Goal: Navigation & Orientation: Find specific page/section

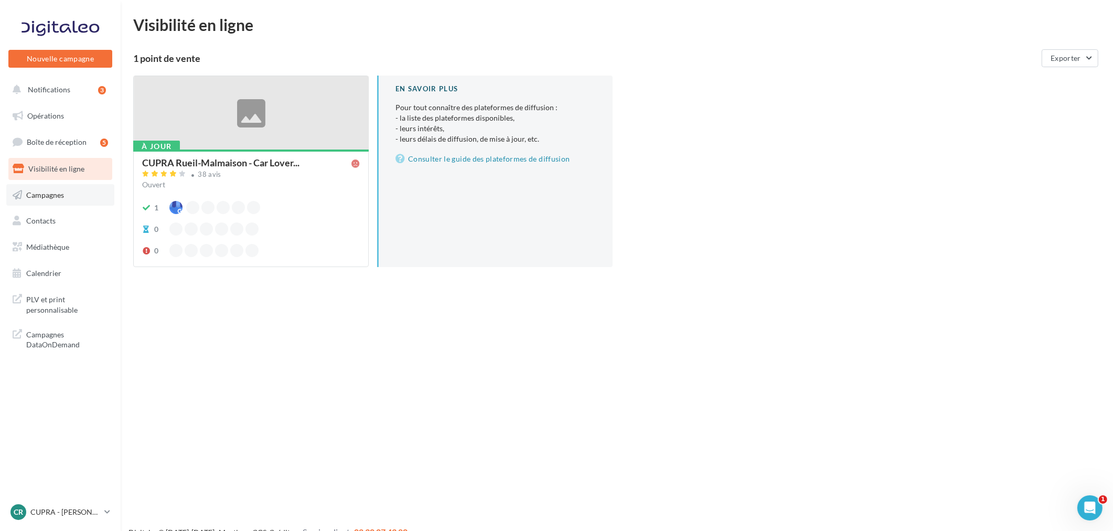
click at [63, 198] on link "Campagnes" at bounding box center [60, 195] width 108 height 22
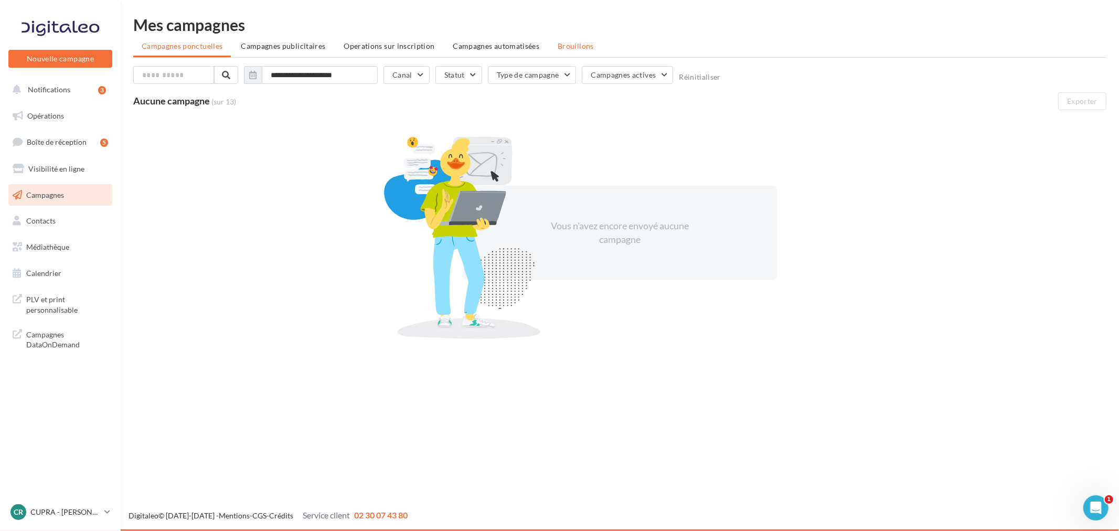
click at [573, 51] on li "Brouillons" at bounding box center [575, 46] width 53 height 19
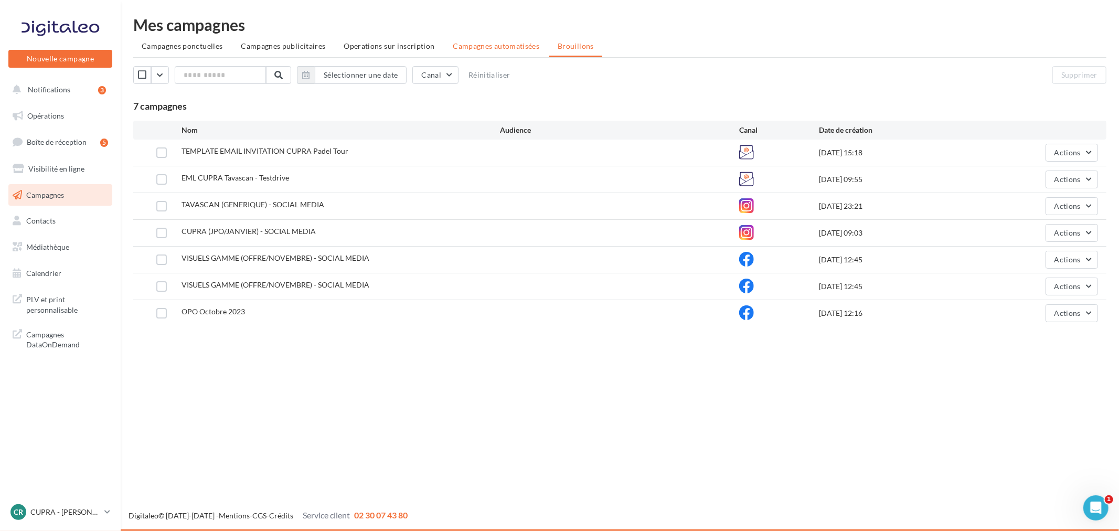
click at [485, 46] on span "Campagnes automatisées" at bounding box center [496, 45] width 87 height 9
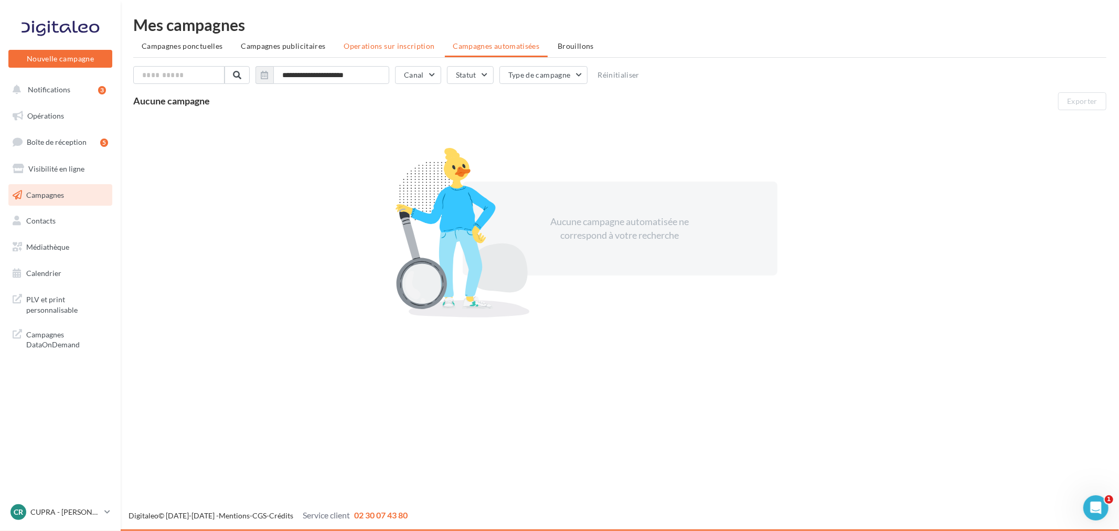
click at [428, 46] on span "Operations sur inscription" at bounding box center [389, 45] width 91 height 9
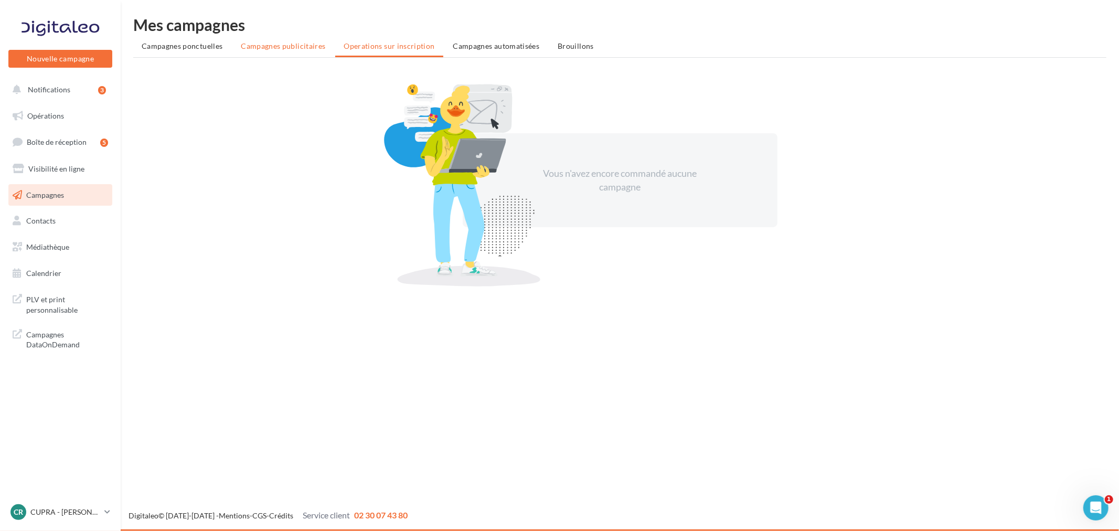
click at [275, 44] on span "Campagnes publicitaires" at bounding box center [283, 45] width 84 height 9
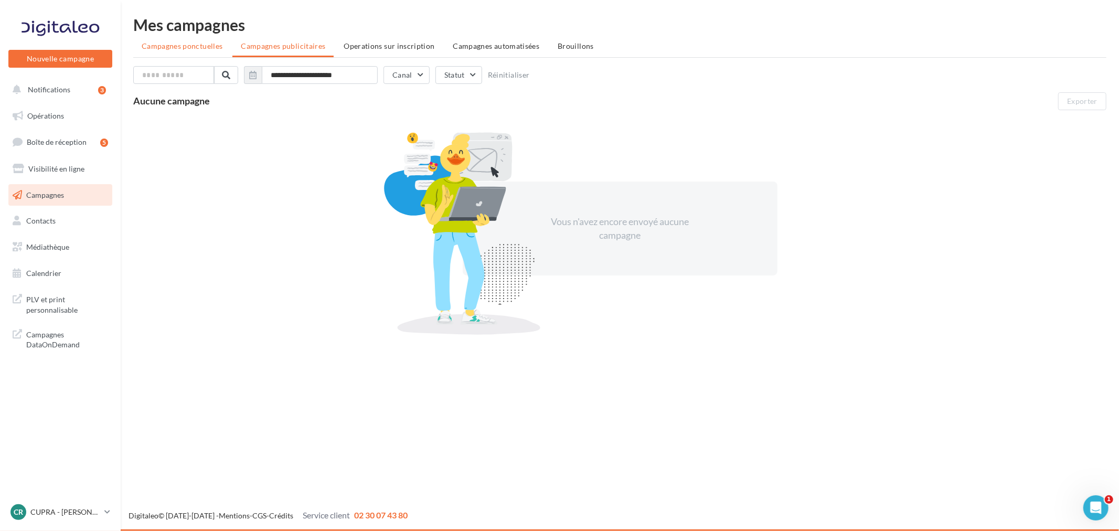
click at [165, 50] on li "Campagnes ponctuelles" at bounding box center [182, 46] width 98 height 19
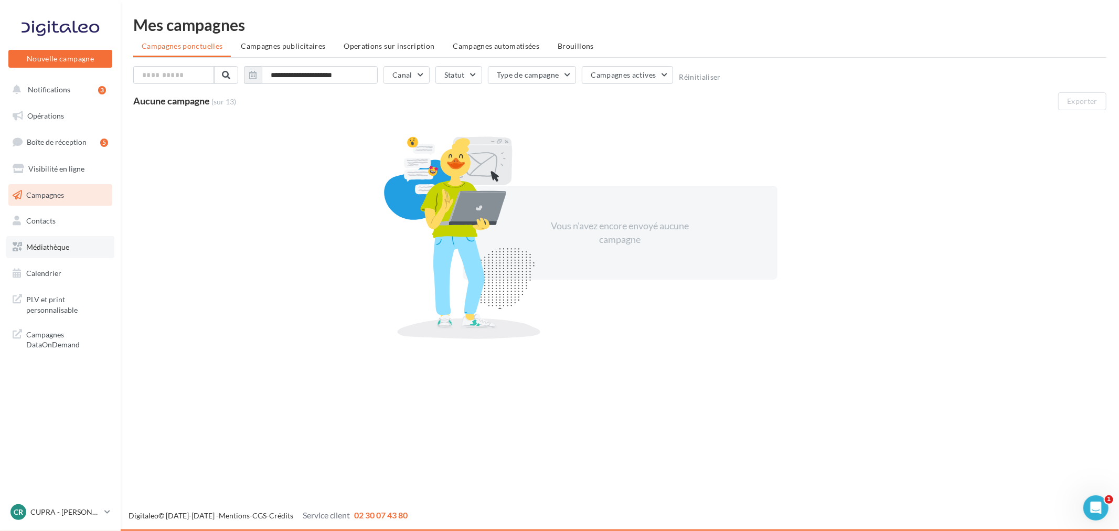
click at [62, 244] on span "Médiathèque" at bounding box center [47, 246] width 43 height 9
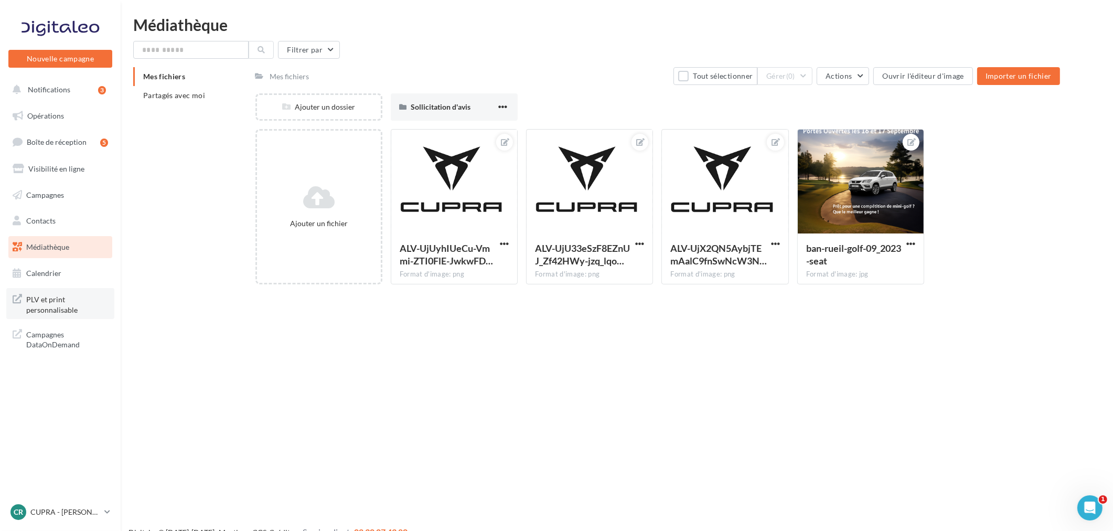
click at [49, 308] on span "PLV et print personnalisable" at bounding box center [67, 303] width 82 height 23
click at [50, 95] on button "Notifications 3" at bounding box center [58, 90] width 104 height 22
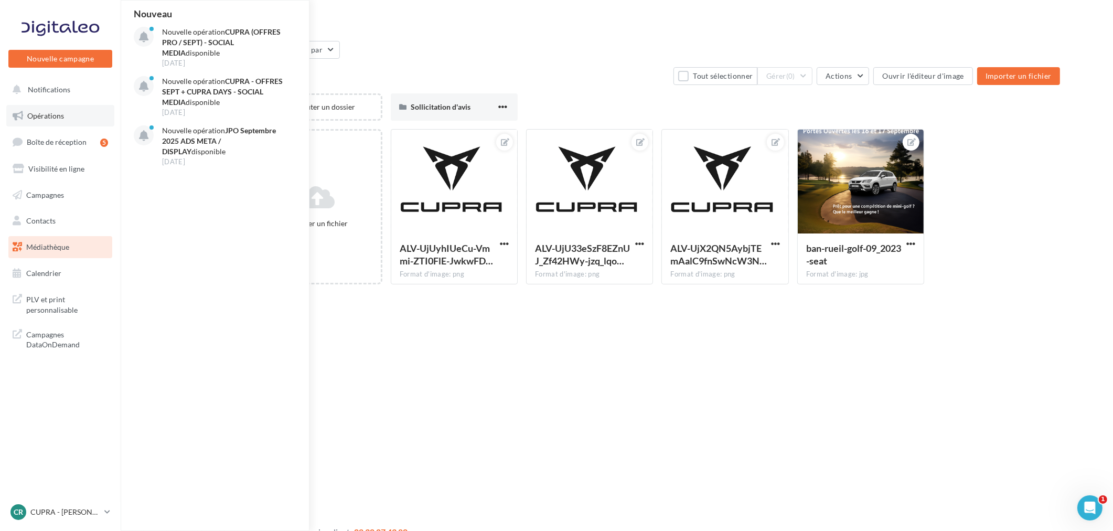
click at [55, 111] on span "Opérations" at bounding box center [45, 115] width 37 height 9
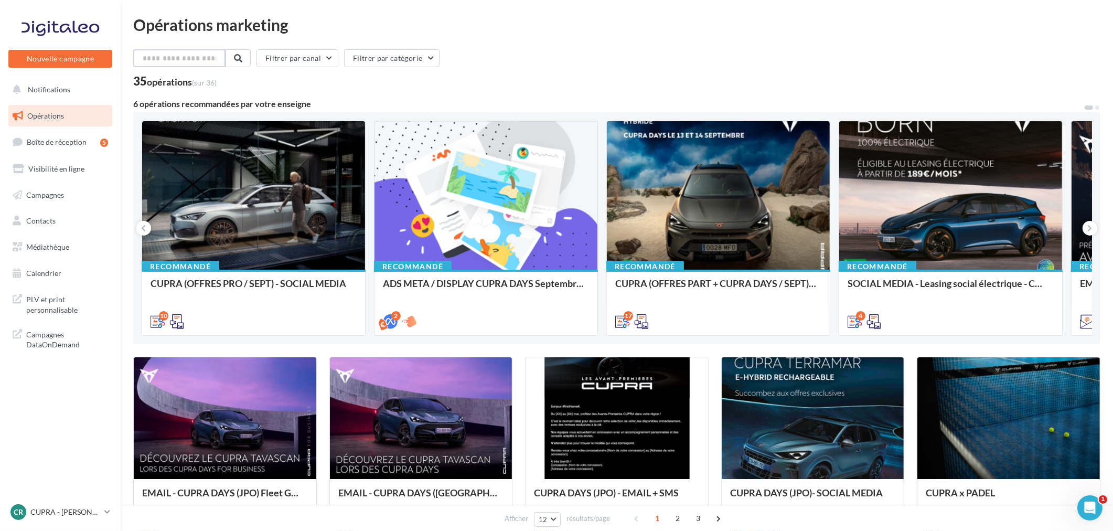
click at [201, 60] on input "text" at bounding box center [179, 58] width 92 height 18
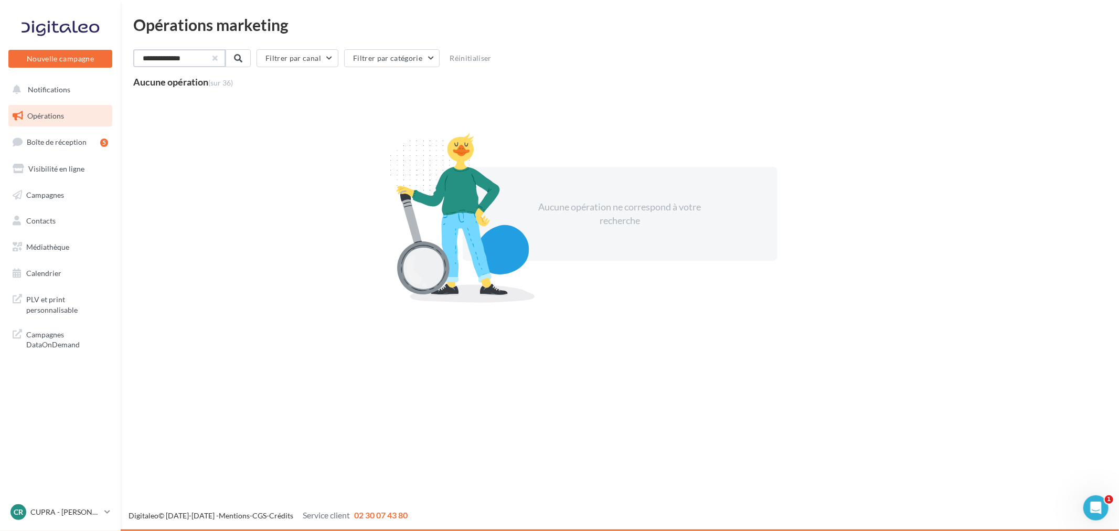
type input "**********"
click at [216, 59] on button "button" at bounding box center [214, 58] width 4 height 4
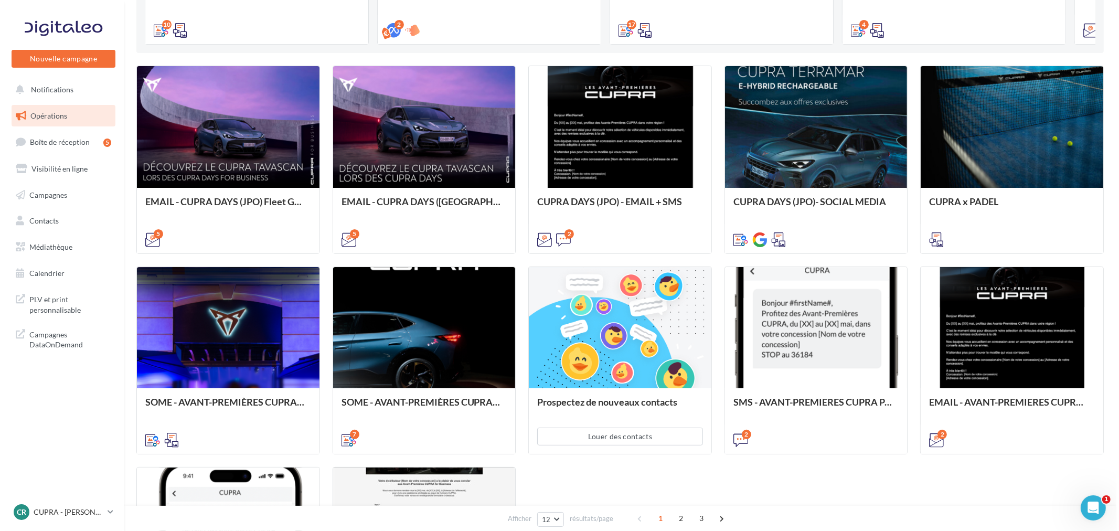
scroll to position [349, 0]
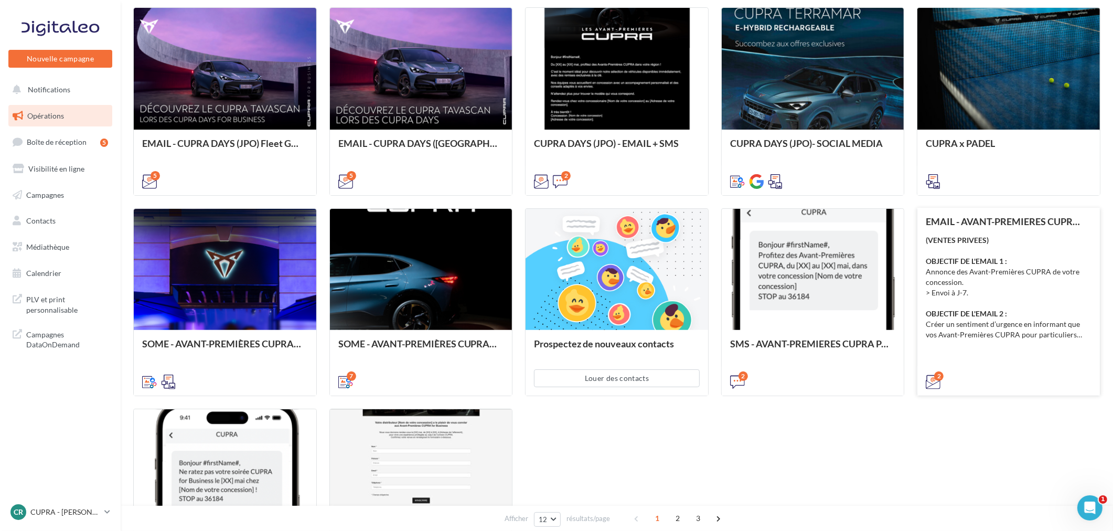
click at [1013, 373] on div "2" at bounding box center [1009, 380] width 183 height 29
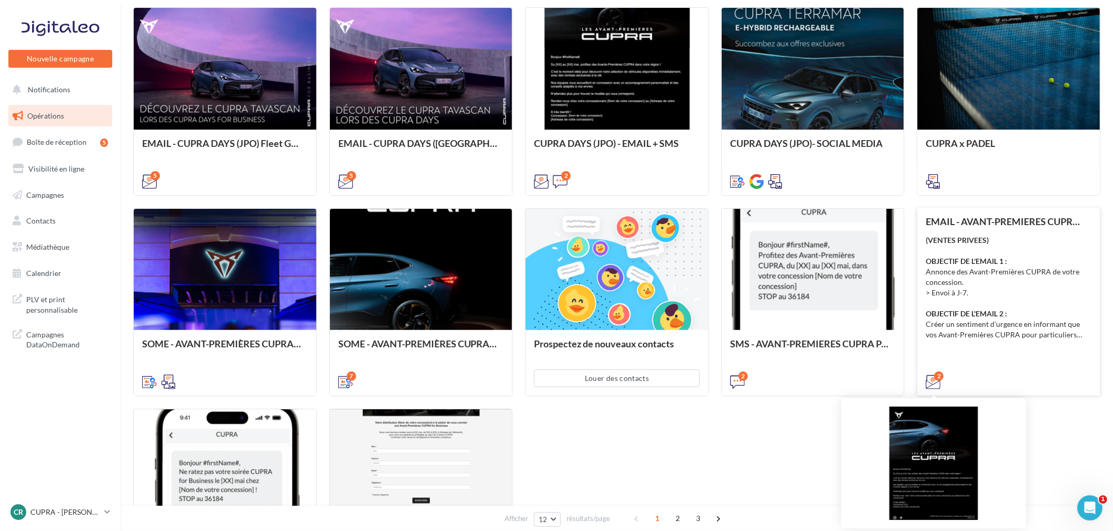
click at [940, 378] on div "2" at bounding box center [938, 375] width 9 height 9
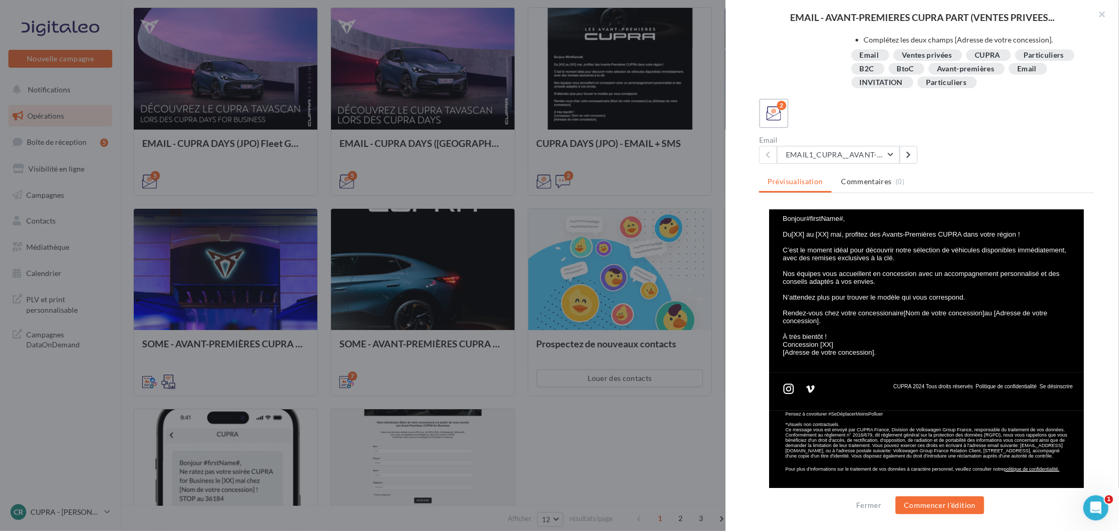
scroll to position [155, 0]
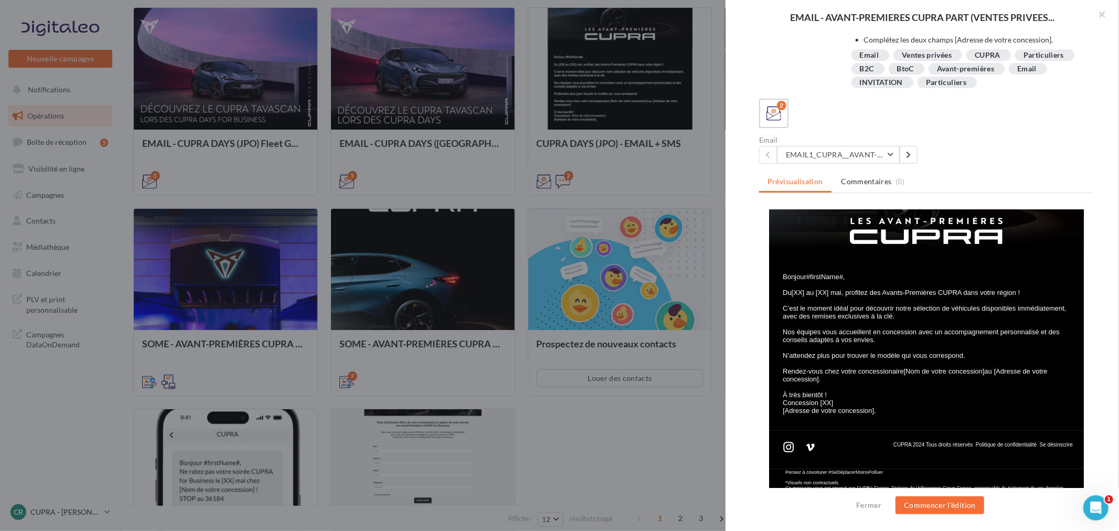
click at [821, 390] on p "À très bientôt !" at bounding box center [927, 394] width 290 height 8
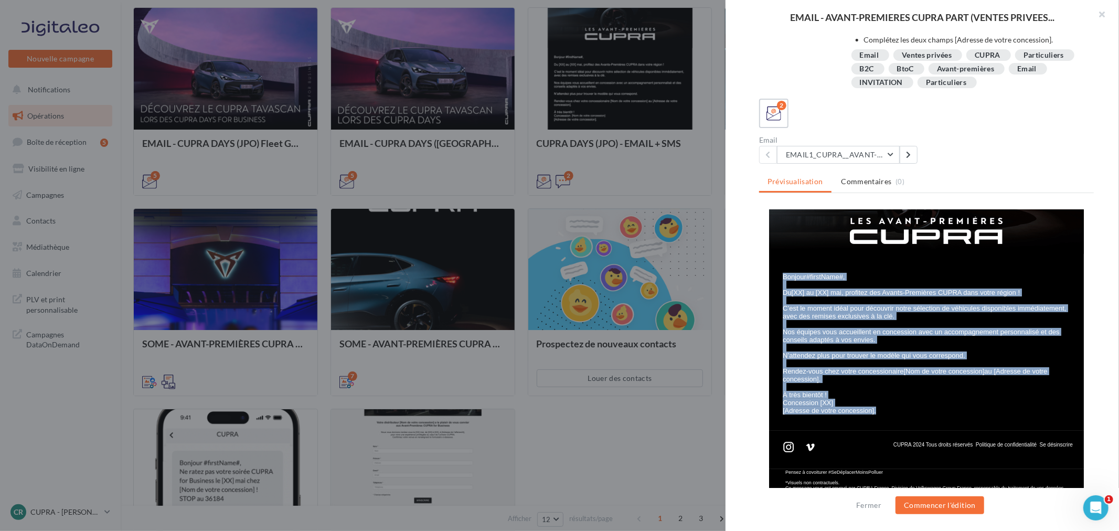
drag, startPoint x: 871, startPoint y: 407, endPoint x: 775, endPoint y: 276, distance: 162.1
click at [782, 276] on div "Bonjour #firstName#, Du [XX] au [XX] mai , profitez des Avants-Premières CUPRA …" at bounding box center [927, 339] width 290 height 150
copy div "Bonjour #firstName#, Du [XX] au [XX] mai , profitez des Avants-Premières CUPRA …"
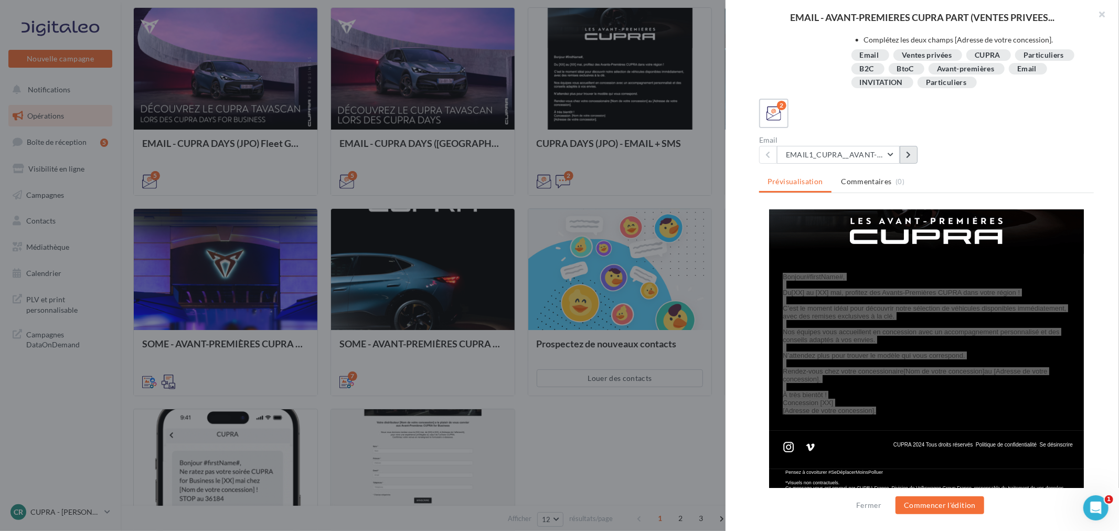
click at [915, 156] on button at bounding box center [909, 155] width 18 height 18
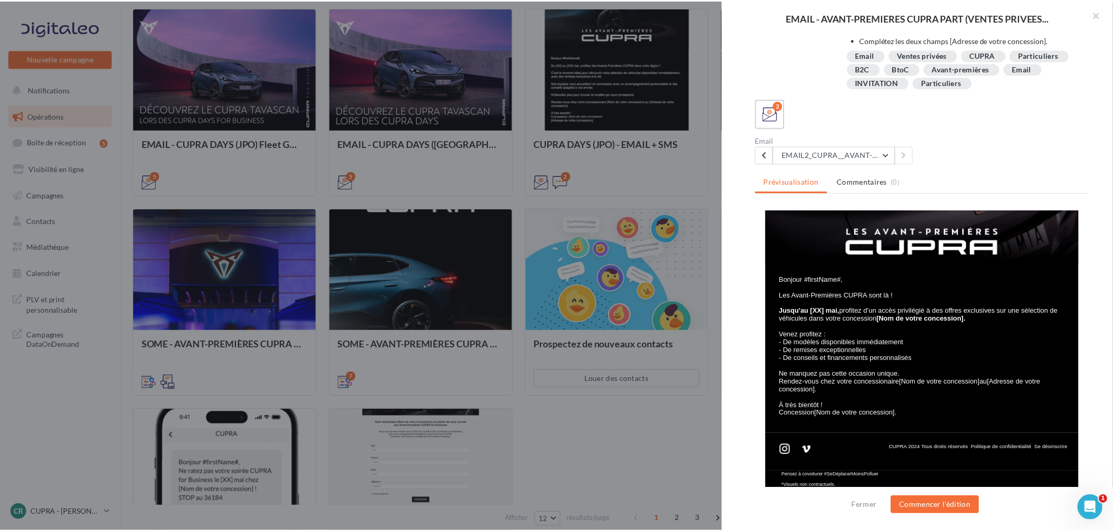
scroll to position [175, 0]
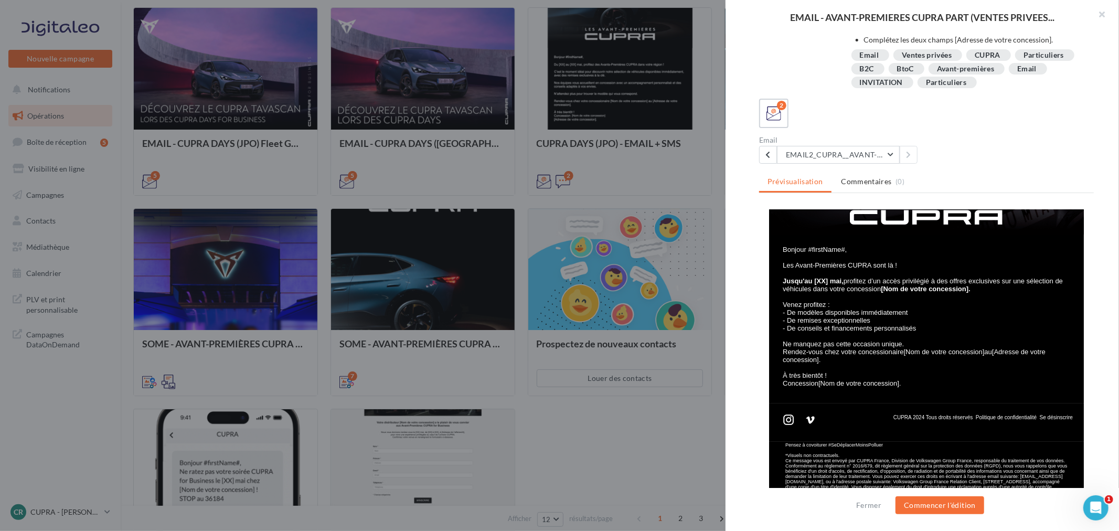
click at [899, 379] on span "." at bounding box center [900, 383] width 2 height 8
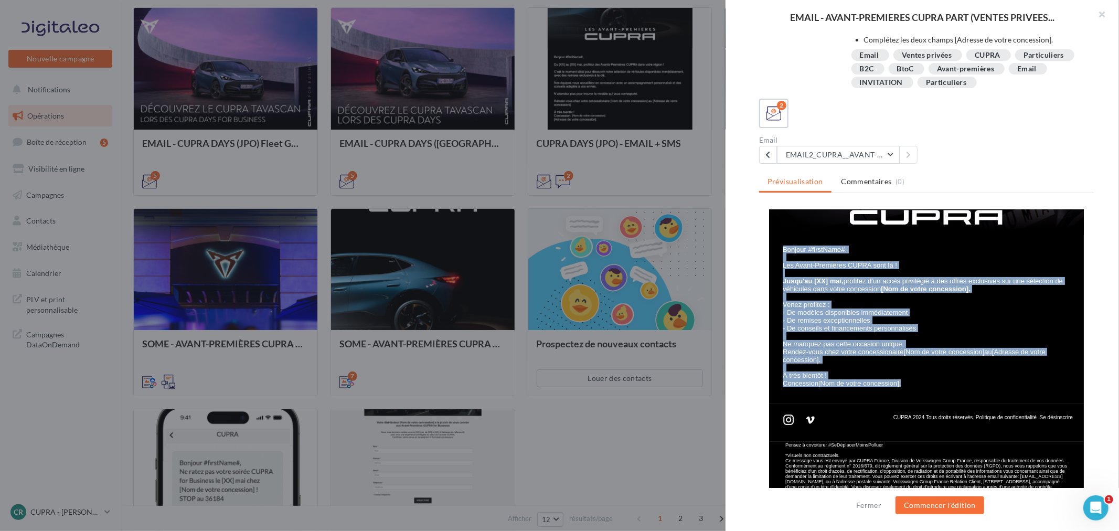
drag, startPoint x: 896, startPoint y: 378, endPoint x: 773, endPoint y: 249, distance: 177.8
click at [773, 249] on td "Bonjour #firstName#, Les Avant-Premières CUPRA sont là ! Jusqu'au [XX] mai, pro…" at bounding box center [927, 318] width 312 height 169
copy tbody "Bonjour #firstName#, Les Avant-Premières CUPRA sont là ! Jusqu'au [XX] mai, pro…"
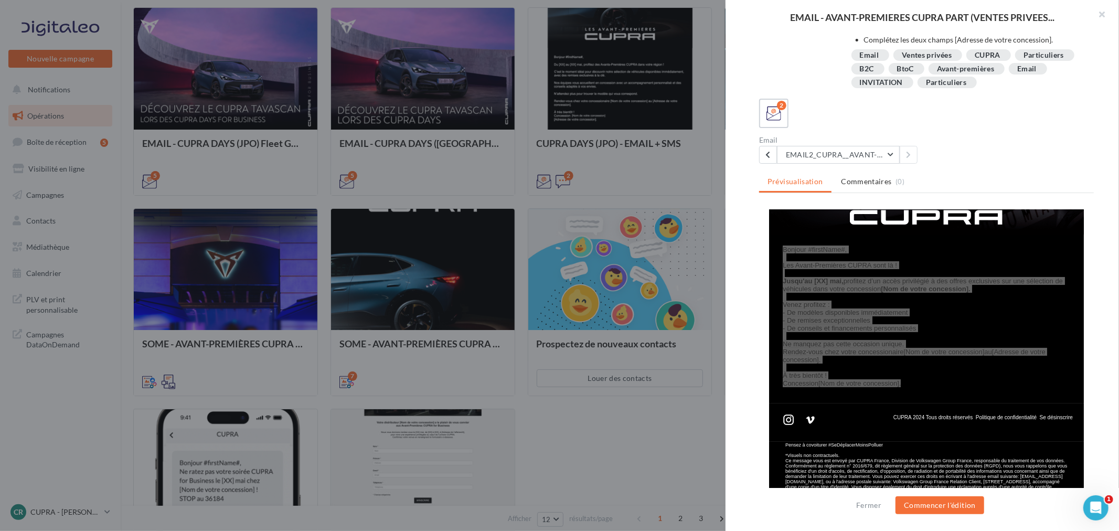
click at [989, 139] on div "Email EMAIL2_CUPRA__AVANT-PREMIERES_PART EMAIL1_CUPRA__AVANT-PREMIERES_PART EMA…" at bounding box center [930, 149] width 343 height 27
click at [1104, 12] on button "button" at bounding box center [1098, 15] width 42 height 31
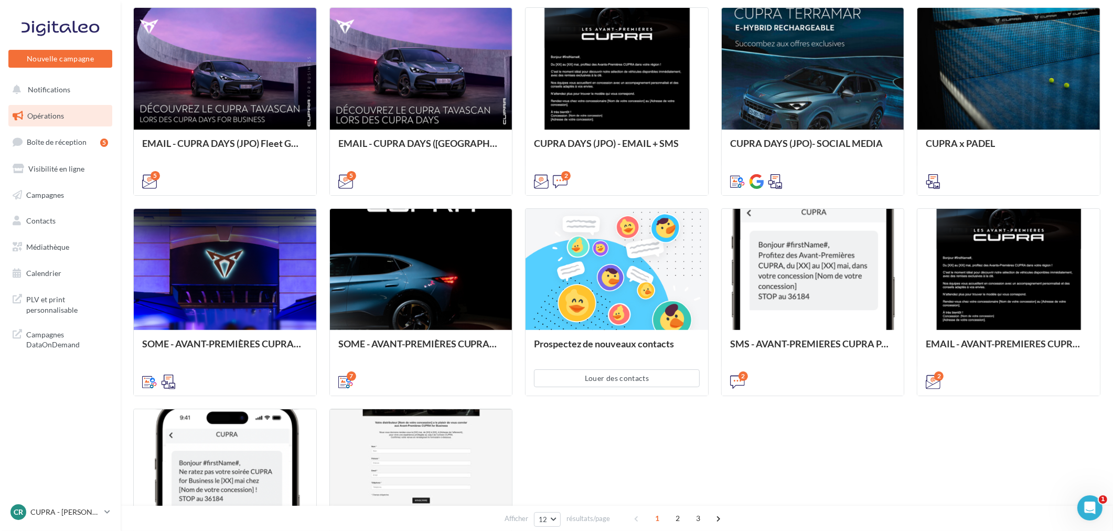
scroll to position [0, 0]
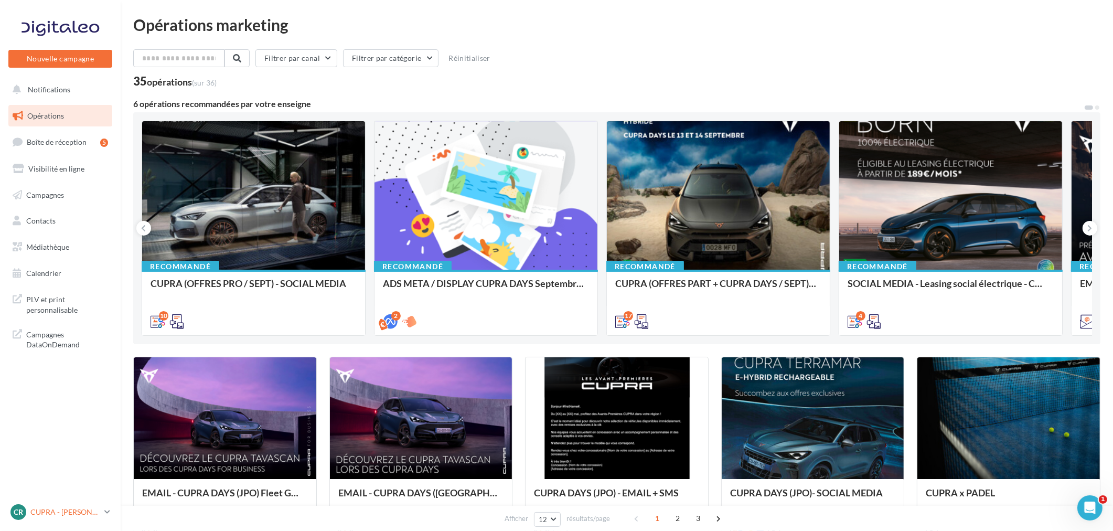
click at [70, 514] on p "CUPRA - [PERSON_NAME]" at bounding box center [65, 512] width 70 height 10
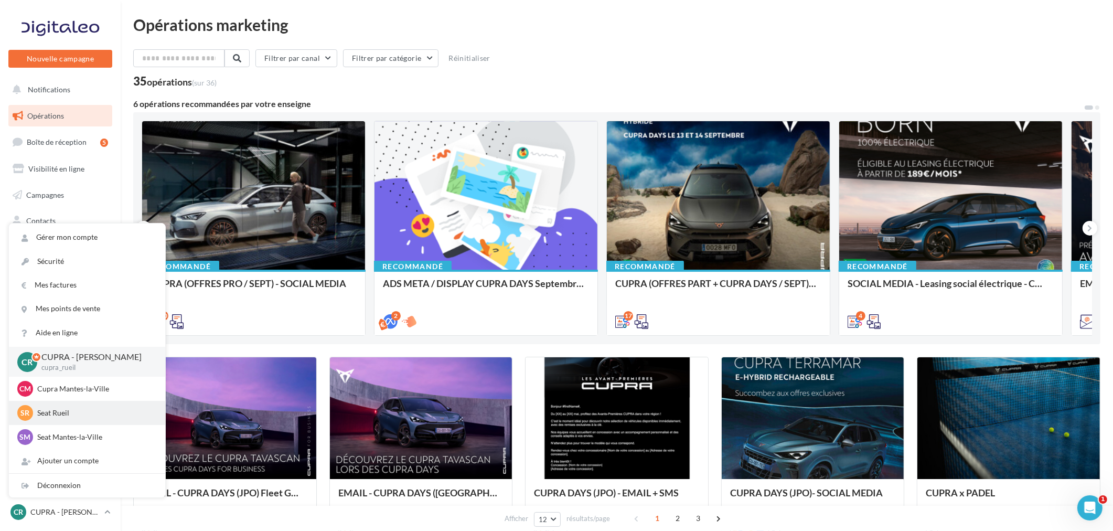
click at [58, 407] on div "SR Seat Rueil SEAT-[GEOGRAPHIC_DATA]" at bounding box center [87, 413] width 140 height 16
